Goal: Find specific page/section: Find specific page/section

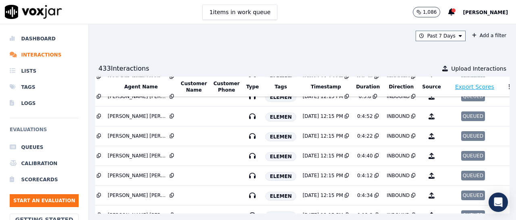
scroll to position [297, 149]
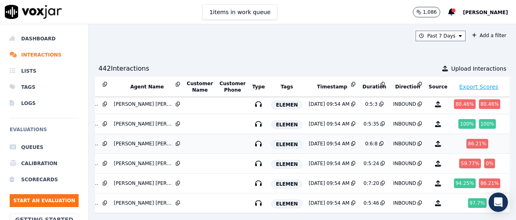
scroll to position [692, 143]
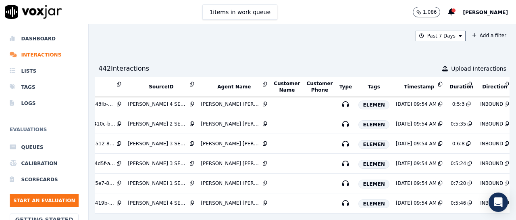
scroll to position [692, 0]
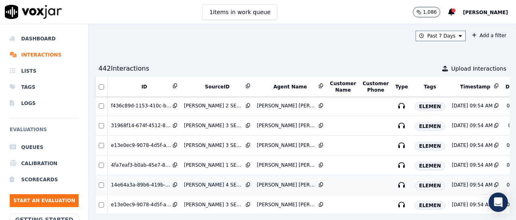
click at [235, 193] on td "[PERSON_NAME] 4 SEMANA 2.MP3" at bounding box center [217, 185] width 73 height 20
